Goal: Task Accomplishment & Management: Manage account settings

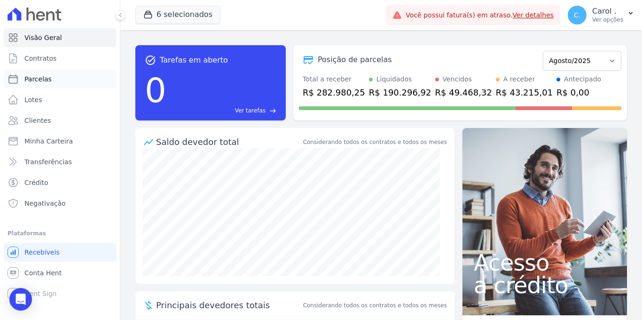
click at [41, 84] on link "Parcelas" at bounding box center [60, 79] width 112 height 19
select select
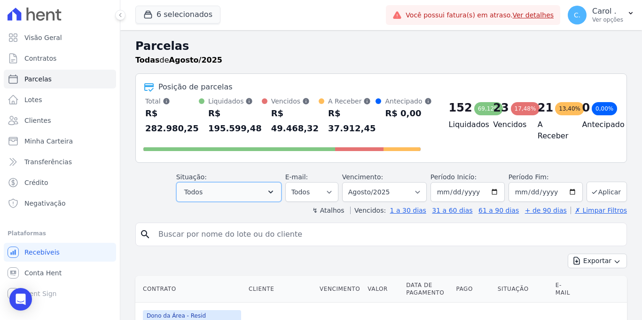
click at [281, 189] on button "Todos" at bounding box center [228, 192] width 105 height 20
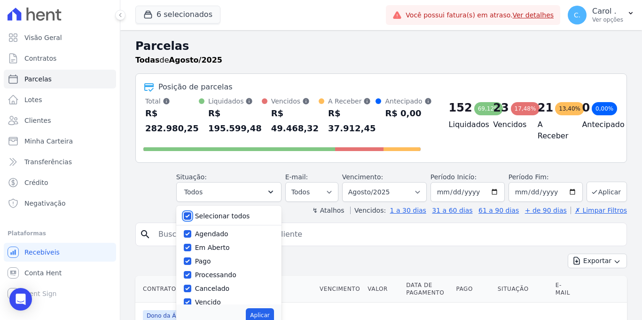
click at [191, 213] on input "Selecionar todos" at bounding box center [188, 216] width 8 height 8
checkbox input "false"
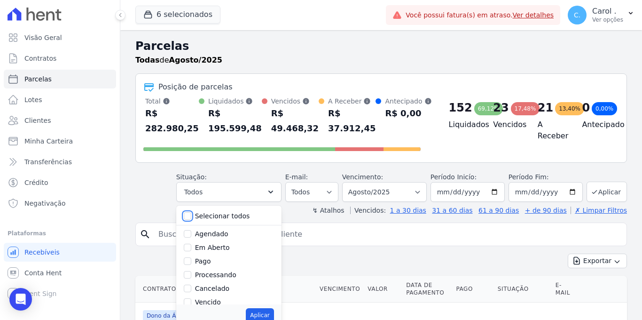
checkbox input "false"
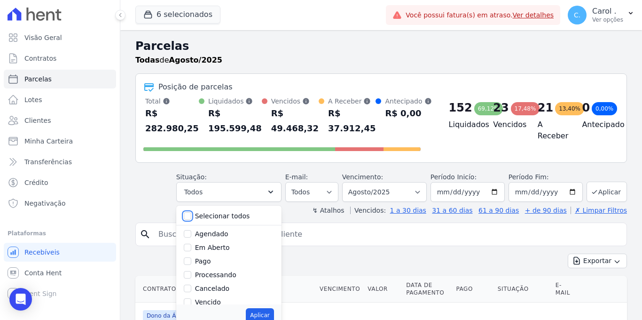
checkbox input "false"
click at [191, 298] on div at bounding box center [188, 301] width 8 height 9
click at [191, 300] on input "Vencido" at bounding box center [188, 302] width 8 height 8
checkbox input "true"
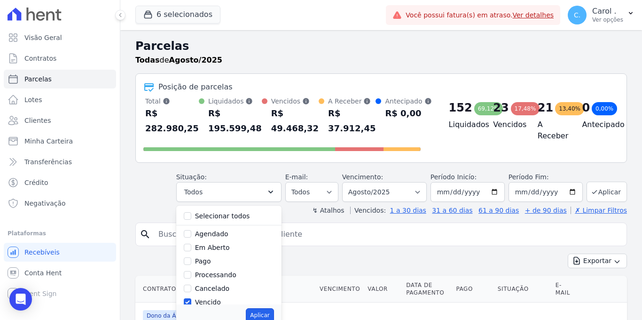
click at [250, 315] on button "Aplicar" at bounding box center [260, 315] width 28 height 14
select select "overdue"
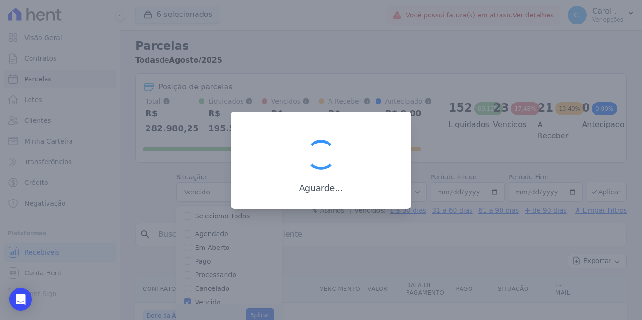
scroll to position [14, 0]
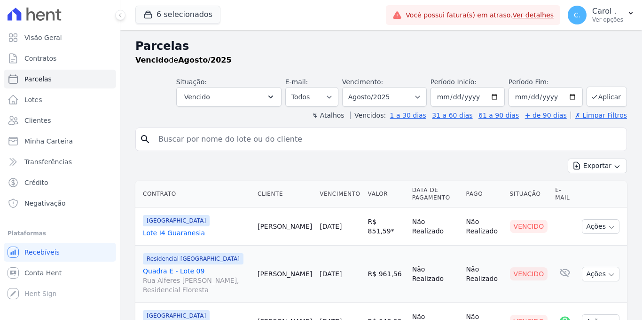
select select
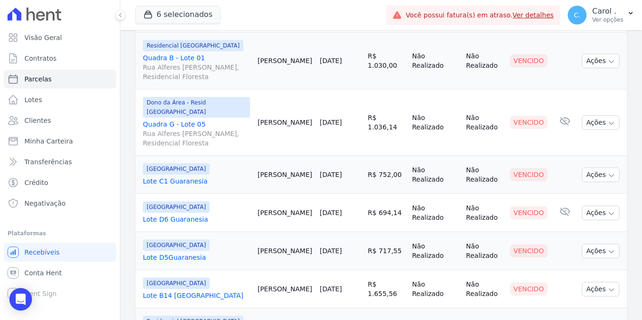
scroll to position [545, 0]
click at [180, 177] on link "Lote C1 Guaranesia" at bounding box center [196, 181] width 107 height 9
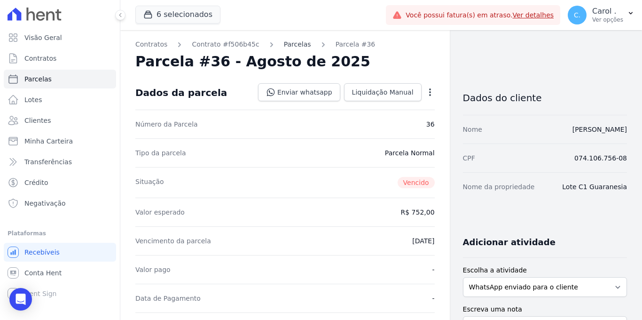
click at [284, 46] on link "Parcelas" at bounding box center [297, 44] width 27 height 10
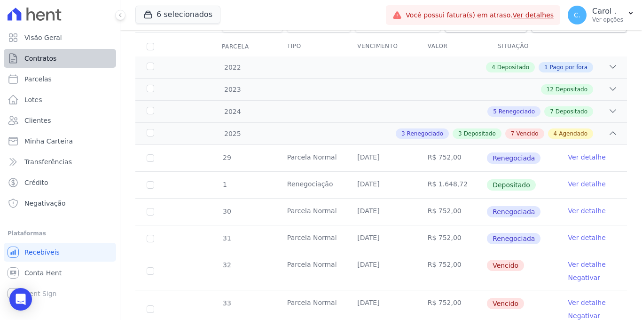
scroll to position [138, 0]
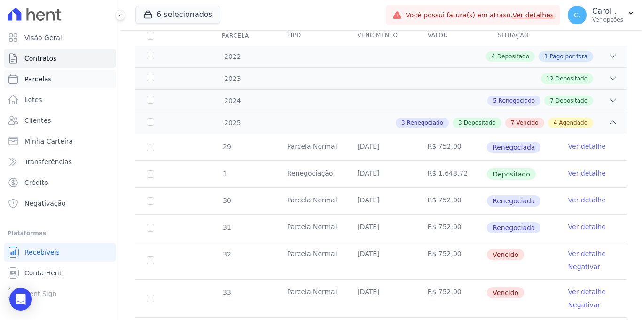
click at [57, 78] on link "Parcelas" at bounding box center [60, 79] width 112 height 19
click at [56, 78] on link "Parcelas" at bounding box center [60, 79] width 112 height 19
select select
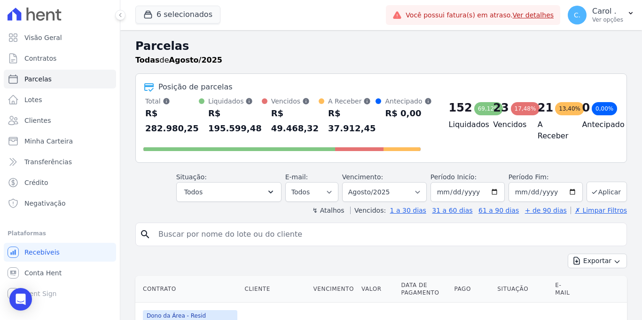
click at [186, 242] on input "search" at bounding box center [388, 234] width 470 height 19
type input "thalles"
select select
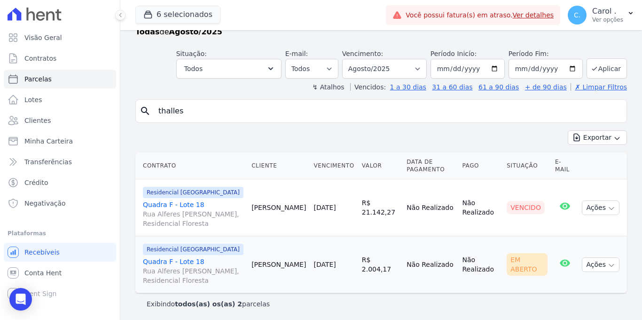
scroll to position [30, 0]
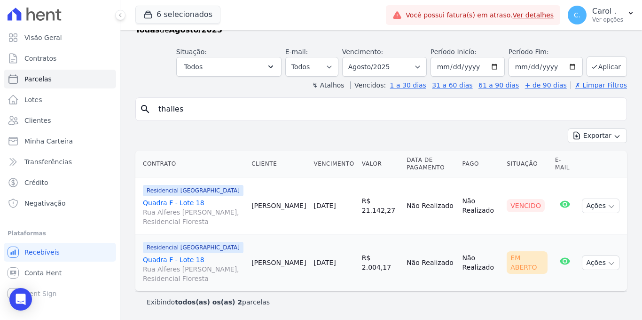
click at [176, 201] on link "Quadra F - Lote 18 Rua Alferes Domingos Vieira e Silva, Residencial Floresta" at bounding box center [193, 212] width 101 height 28
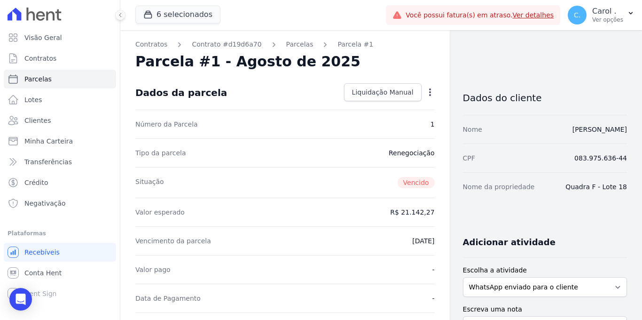
click at [429, 91] on icon "button" at bounding box center [430, 92] width 2 height 8
click at [389, 192] on div "Situação Vencido" at bounding box center [285, 182] width 300 height 31
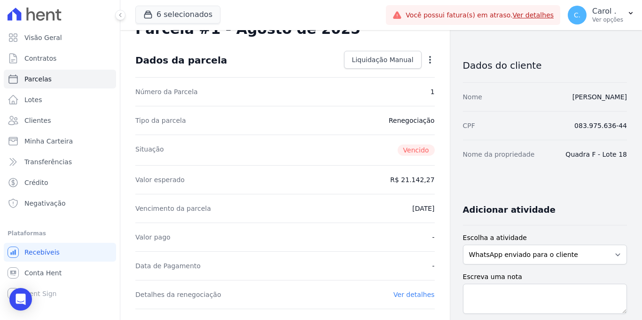
scroll to position [173, 0]
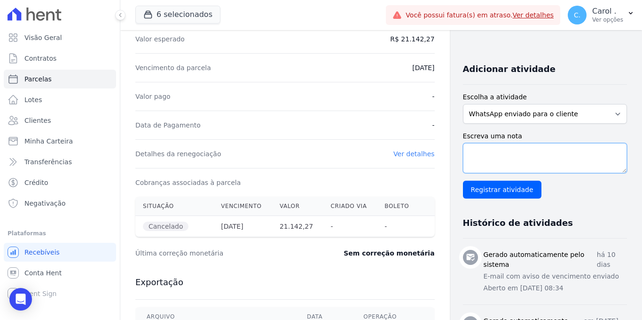
click at [498, 150] on textarea "Escreva uma nota" at bounding box center [545, 158] width 164 height 30
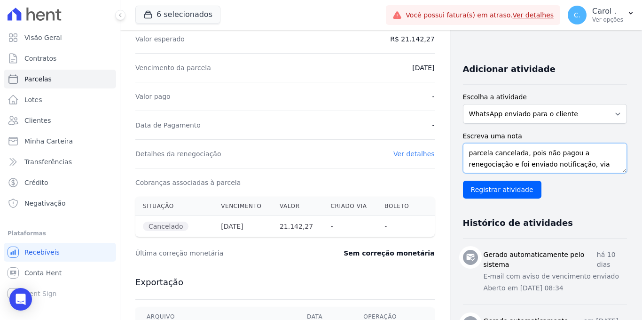
scroll to position [7, 0]
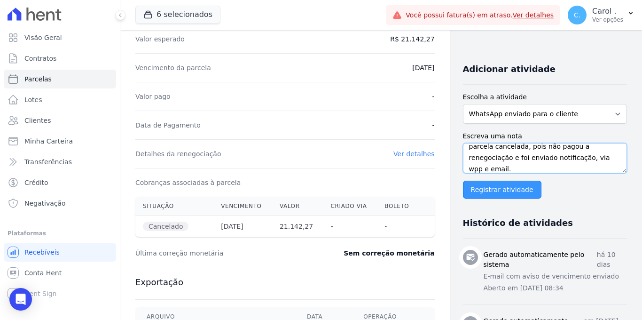
type textarea "parcela cancelada, pois não pagou a renegociação e foi enviado notificação, via…"
click at [484, 185] on input "Registrar atividade" at bounding box center [502, 190] width 79 height 18
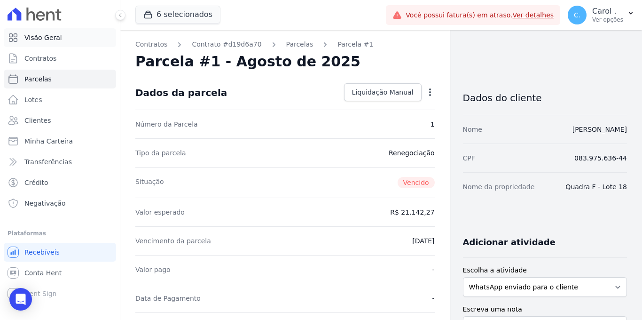
click at [42, 39] on span "Visão Geral" at bounding box center [43, 37] width 38 height 9
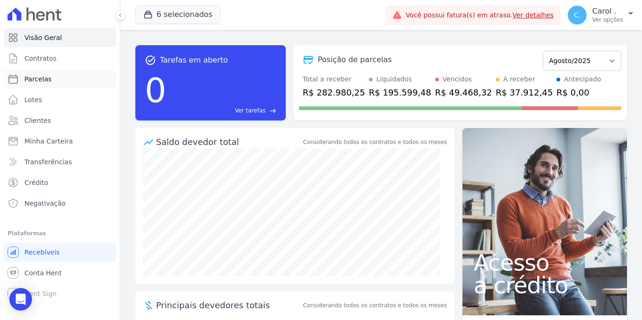
click at [49, 77] on span "Parcelas" at bounding box center [37, 78] width 27 height 9
select select
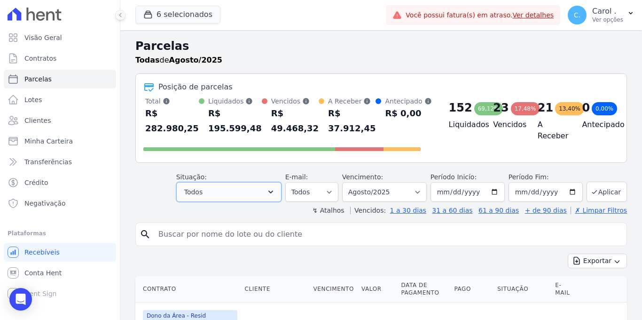
click at [238, 197] on button "Todos" at bounding box center [228, 192] width 105 height 20
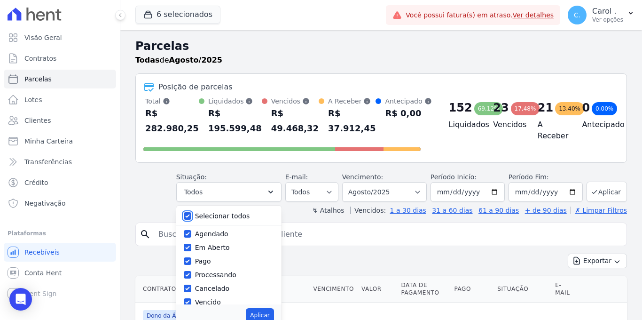
click at [191, 217] on input "Selecionar todos" at bounding box center [188, 216] width 8 height 8
checkbox input "false"
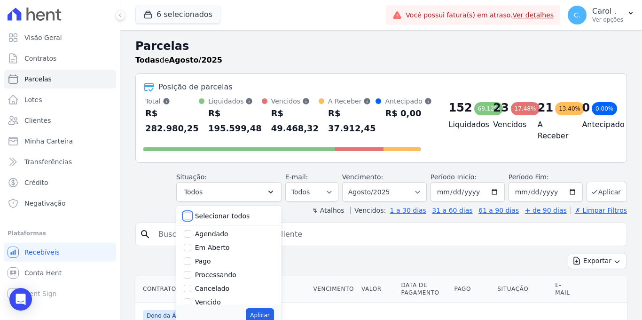
checkbox input "false"
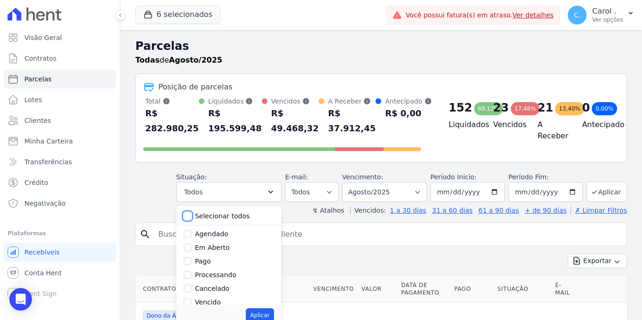
checkbox input "false"
click at [191, 300] on input "Vencido" at bounding box center [188, 302] width 8 height 8
checkbox input "true"
click at [252, 316] on button "Aplicar" at bounding box center [260, 315] width 28 height 14
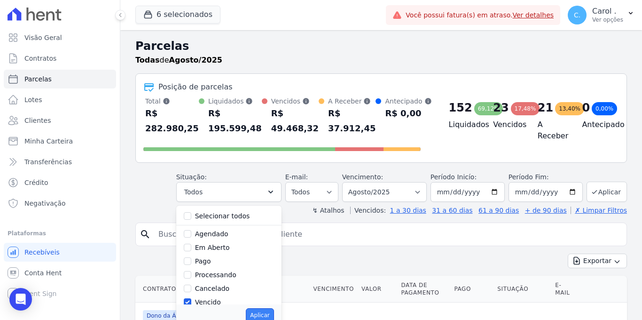
select select "overdue"
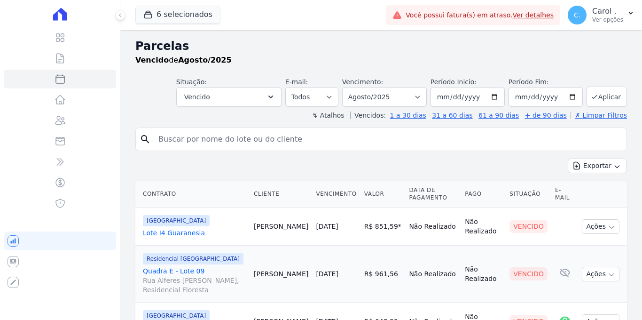
select select
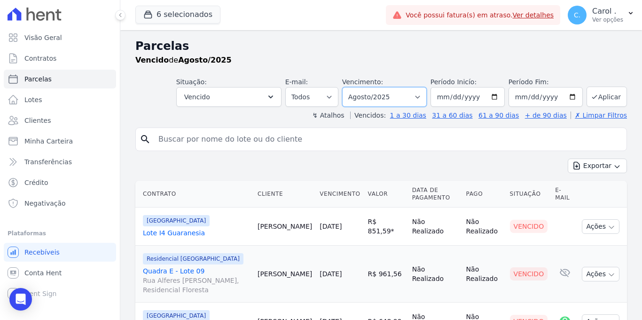
click at [418, 97] on select "[GEOGRAPHIC_DATA] por período ──────── Todos os meses Janeiro/2022 Fevereiro/20…" at bounding box center [384, 97] width 85 height 20
select select "07/2025"
click at [344, 87] on select "[GEOGRAPHIC_DATA] por período ──────── Todos os meses Janeiro/2022 Fevereiro/20…" at bounding box center [384, 97] width 85 height 20
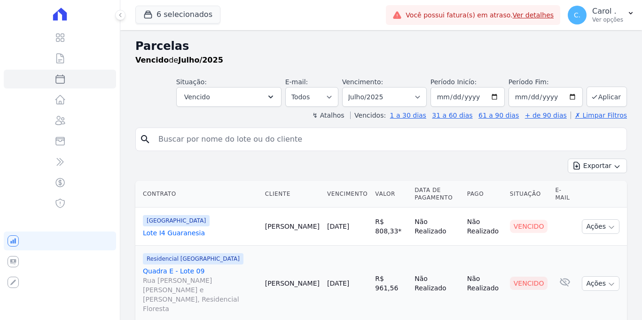
select select
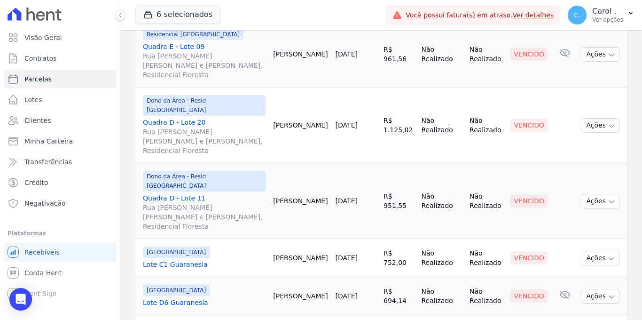
scroll to position [230, 0]
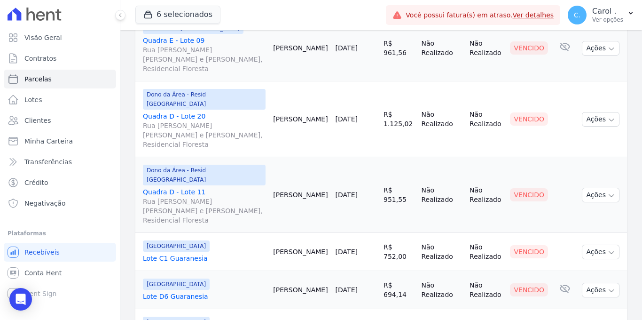
click at [159, 111] on link "Quadra D - Lote 20 Rua Alferes Domingos Vieira e Silva, Residencial Floresta" at bounding box center [204, 130] width 123 height 38
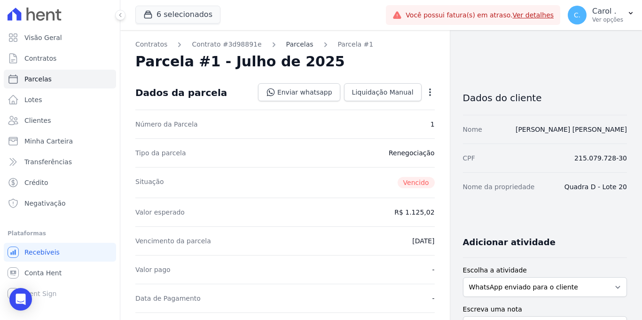
click at [291, 43] on link "Parcelas" at bounding box center [299, 44] width 27 height 10
select select
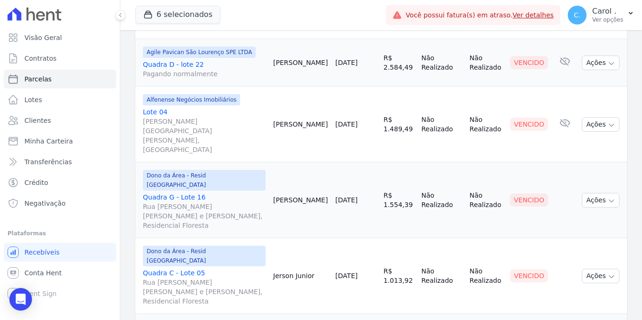
scroll to position [627, 0]
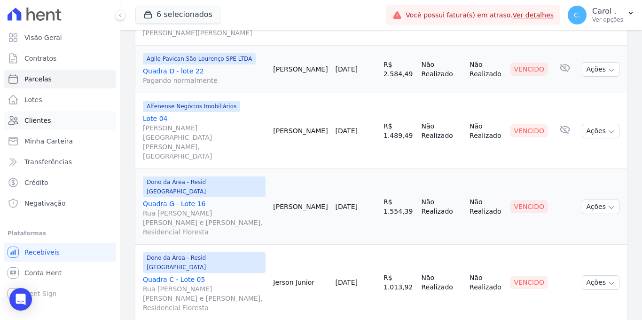
click at [58, 126] on link "Clientes" at bounding box center [60, 120] width 112 height 19
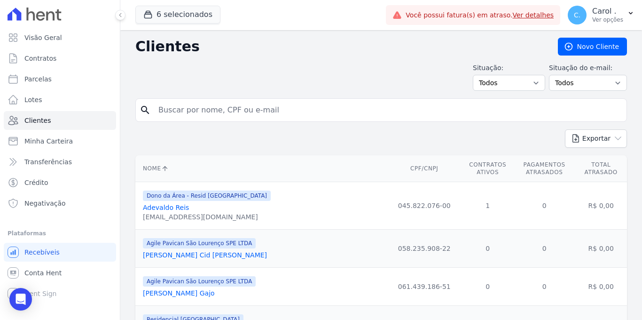
click at [188, 100] on div "search" at bounding box center [381, 110] width 492 height 24
click at [189, 102] on input "search" at bounding box center [388, 110] width 470 height 19
type input "charles"
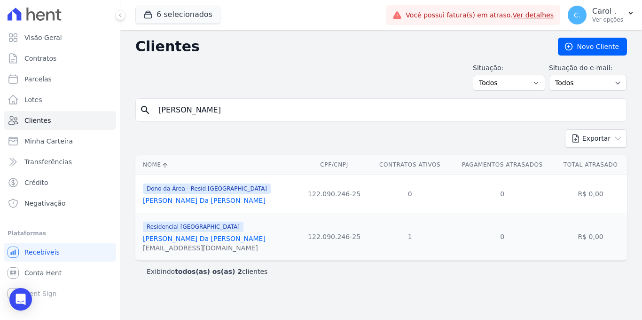
click at [206, 239] on link "Charles Aguiar Da Cruz Pereira" at bounding box center [204, 239] width 123 height 8
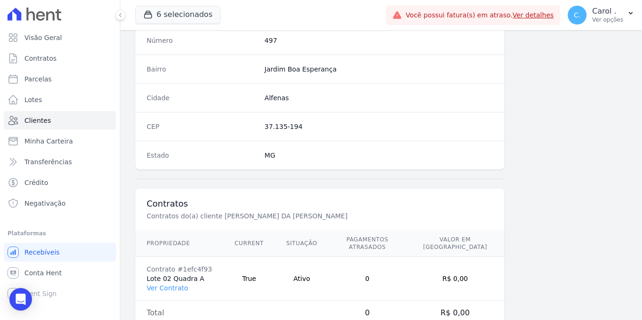
scroll to position [568, 0]
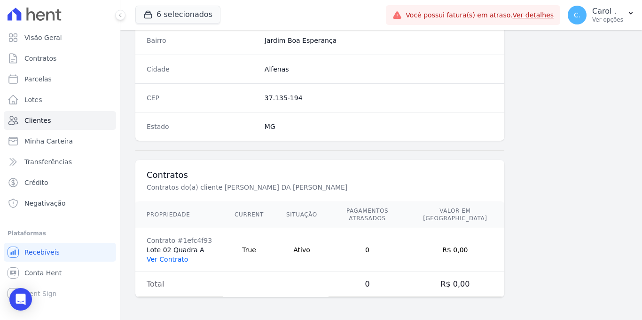
click at [167, 260] on link "Ver Contrato" at bounding box center [167, 259] width 41 height 8
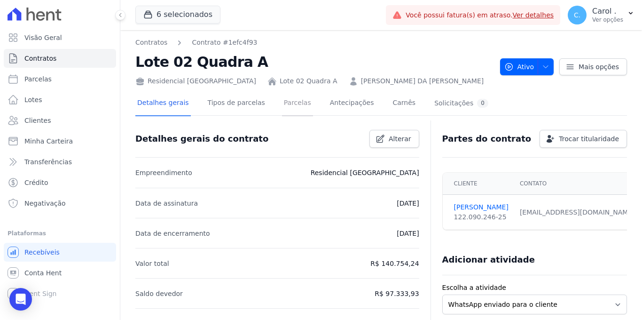
click at [290, 102] on link "Parcelas" at bounding box center [297, 103] width 31 height 25
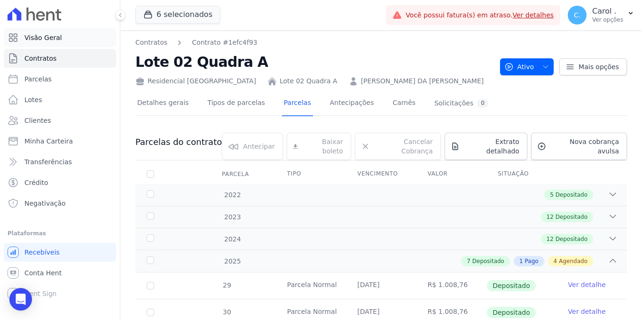
click at [47, 38] on span "Visão Geral" at bounding box center [43, 37] width 38 height 9
